Goal: Information Seeking & Learning: Learn about a topic

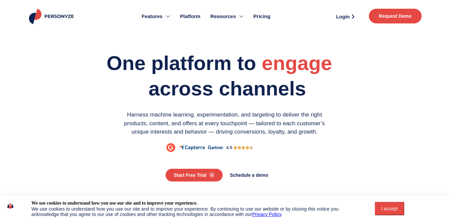
click at [385, 209] on div "I accept" at bounding box center [389, 207] width 21 height 5
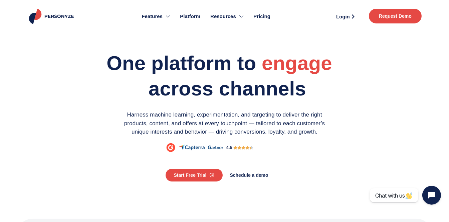
click at [271, 17] on link "Pricing" at bounding box center [262, 16] width 27 height 26
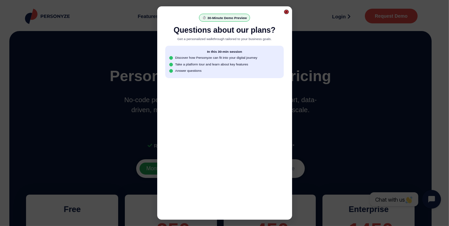
click at [286, 12] on div at bounding box center [286, 12] width 3 height 3
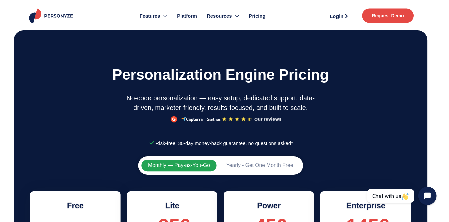
scroll to position [0, 4]
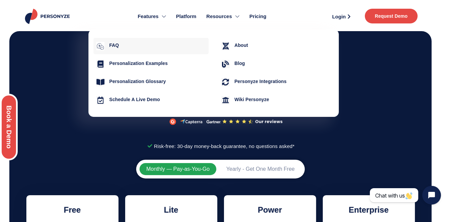
click at [118, 46] on h4 "FAQ" at bounding box center [157, 45] width 97 height 6
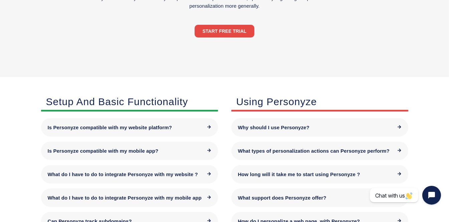
scroll to position [184, 0]
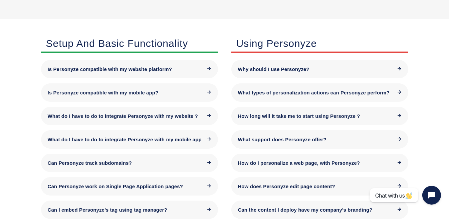
click at [210, 70] on icon at bounding box center [210, 69] width 4 height 4
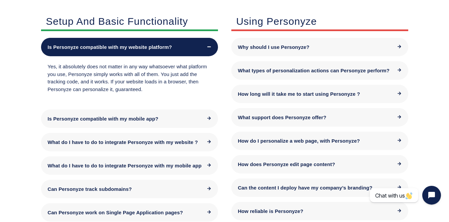
scroll to position [208, 0]
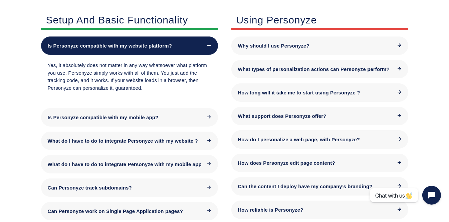
click at [211, 118] on icon at bounding box center [210, 117] width 4 height 4
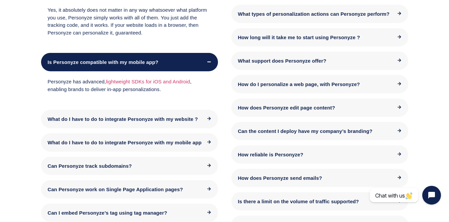
scroll to position [266, 0]
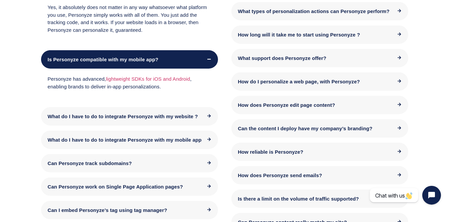
click at [218, 108] on div "What do I have to do to integrate Personyze with my website ? Integrating Perso…" at bounding box center [129, 116] width 177 height 18
click at [211, 117] on span at bounding box center [210, 116] width 4 height 5
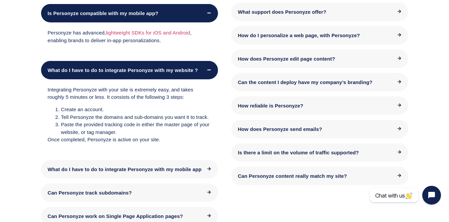
scroll to position [314, 0]
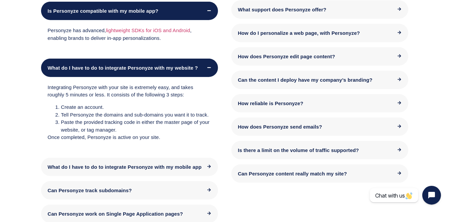
click at [266, 129] on span "How does Personyze send emails?" at bounding box center [280, 127] width 84 height 6
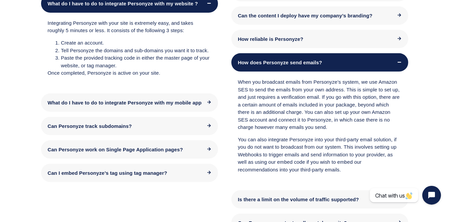
scroll to position [380, 0]
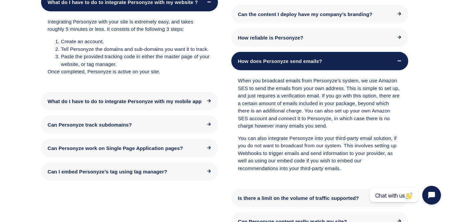
click at [343, 63] on div "How does Personyze send emails?" at bounding box center [320, 61] width 177 height 18
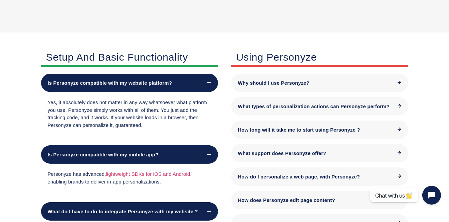
scroll to position [171, 0]
click at [274, 113] on div "What types of personalization actions can Personyze perform?" at bounding box center [320, 106] width 177 height 18
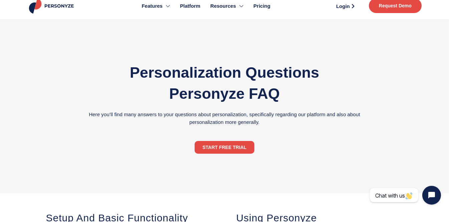
scroll to position [0, 0]
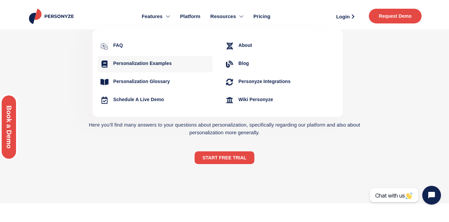
click at [139, 60] on h4 "Personalization Examples" at bounding box center [161, 63] width 97 height 6
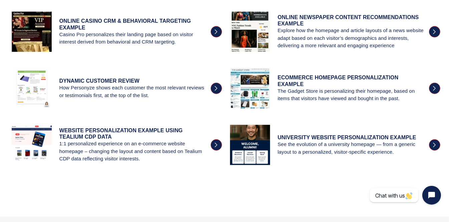
scroll to position [838, 0]
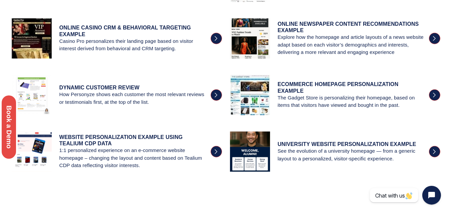
click at [2, 157] on div "Book a Demo" at bounding box center [9, 127] width 18 height 66
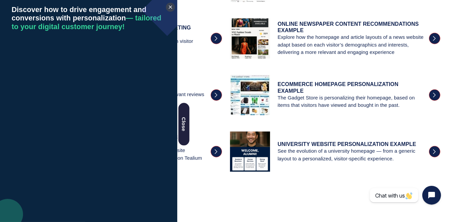
scroll to position [841, 0]
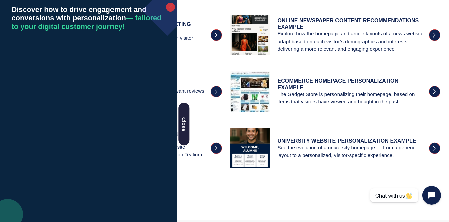
click at [168, 6] on div at bounding box center [170, 7] width 9 height 9
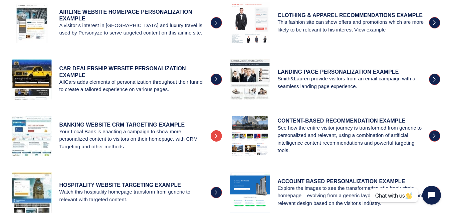
scroll to position [289, 0]
click at [314, 73] on h4 "LANDING PAGE PERSONALIZATION EXAMPLE" at bounding box center [352, 71] width 148 height 6
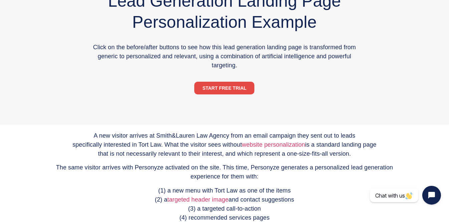
scroll to position [61, 0]
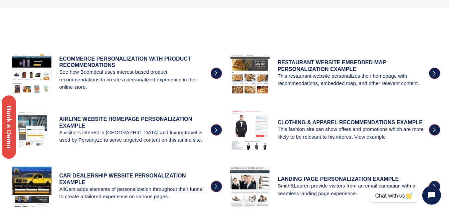
scroll to position [182, 0]
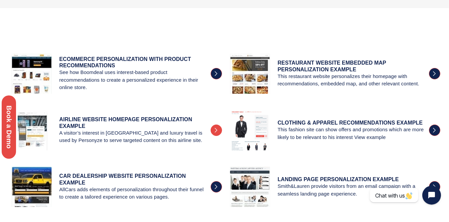
click at [75, 118] on h4 "AIRLINE WEBSITE HOMEPAGE PERSONALIZATION EXAMPLE" at bounding box center [133, 122] width 148 height 13
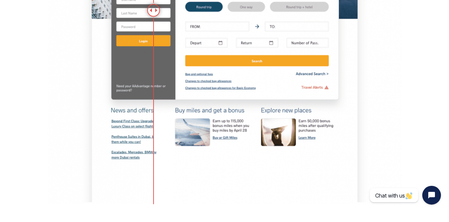
scroll to position [508, 0]
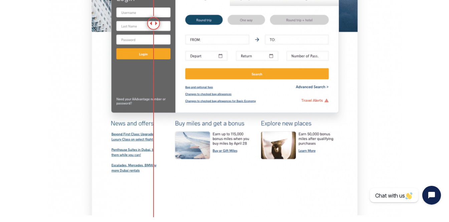
click at [232, 88] on img at bounding box center [224, 23] width 355 height 387
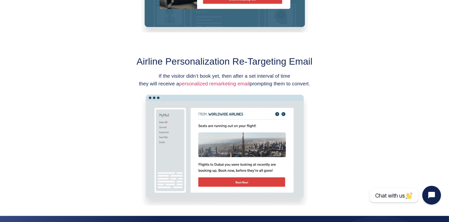
scroll to position [848, 0]
